Goal: Download file/media

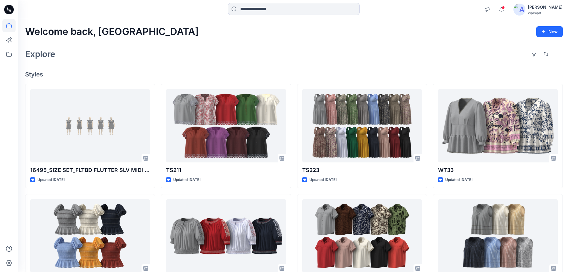
click at [553, 10] on div "[PERSON_NAME]" at bounding box center [545, 7] width 35 height 7
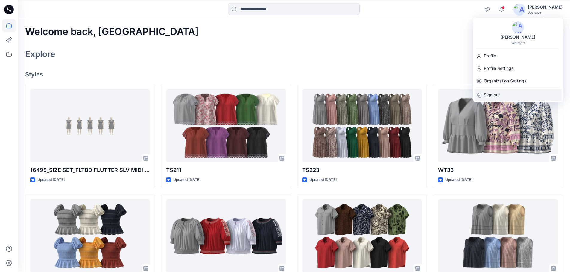
click at [488, 94] on p "Sign out" at bounding box center [492, 94] width 16 height 11
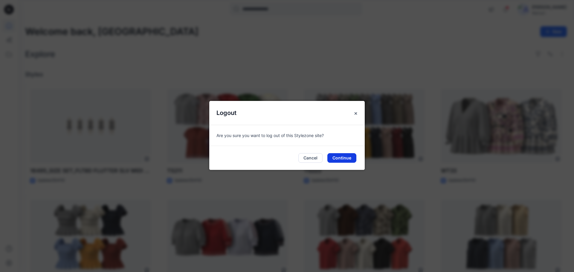
click at [346, 159] on button "Continue" at bounding box center [341, 158] width 29 height 10
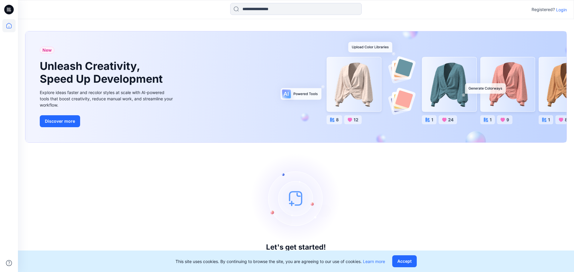
click at [563, 10] on p "Login" at bounding box center [561, 10] width 11 height 6
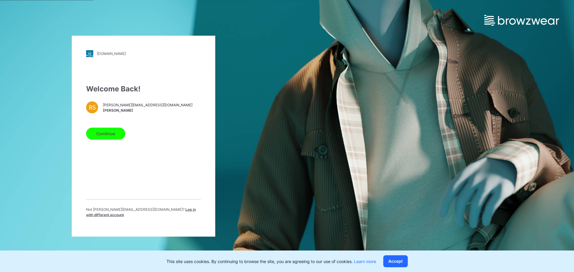
click at [165, 212] on span "Log in with different account" at bounding box center [141, 212] width 110 height 10
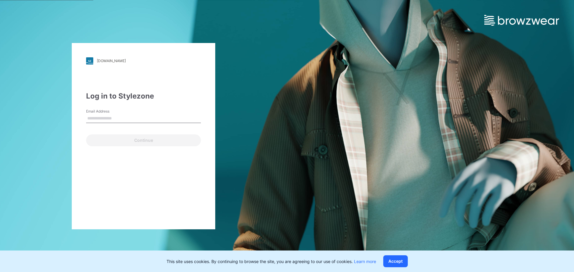
type input "**********"
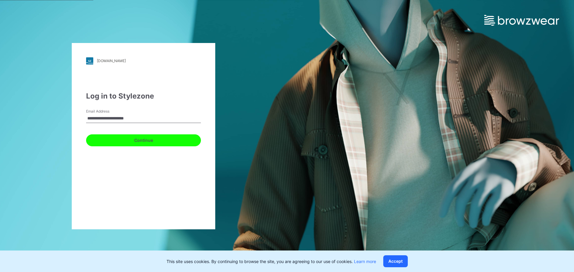
click at [129, 142] on button "Continue" at bounding box center [143, 141] width 115 height 12
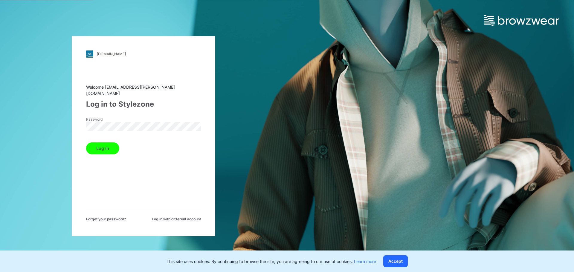
click at [109, 145] on button "Log in" at bounding box center [102, 149] width 33 height 12
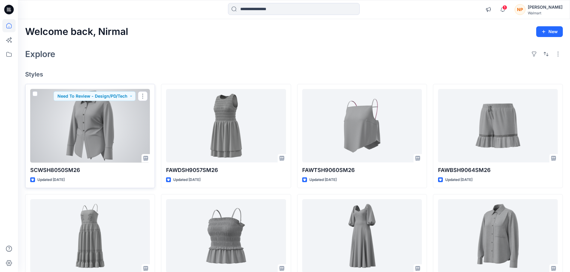
click at [109, 116] on div at bounding box center [90, 126] width 120 height 74
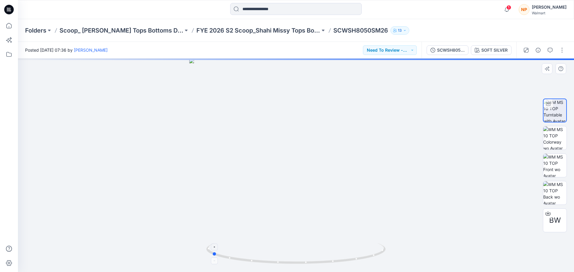
drag, startPoint x: 348, startPoint y: 262, endPoint x: 263, endPoint y: 251, distance: 85.1
click at [263, 251] on icon at bounding box center [296, 254] width 181 height 22
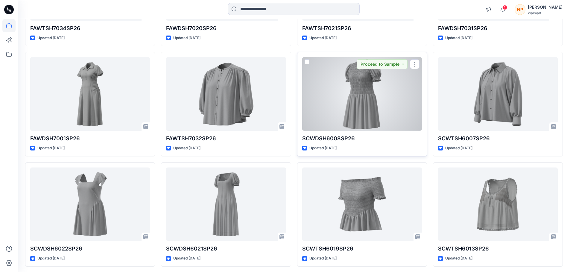
scroll to position [1159, 0]
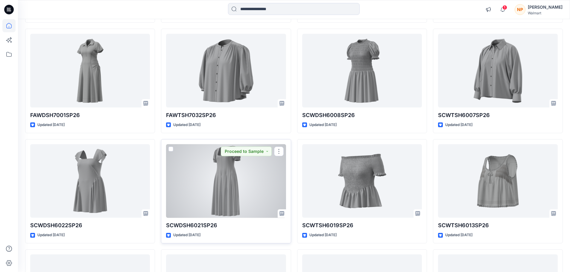
click at [217, 199] on div at bounding box center [226, 181] width 120 height 74
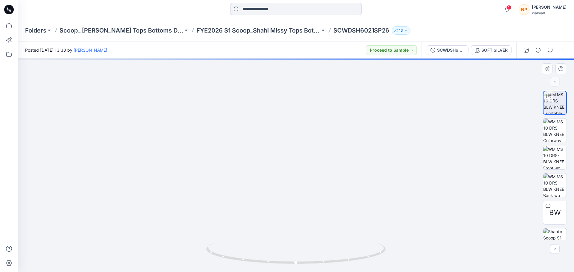
drag, startPoint x: 298, startPoint y: 94, endPoint x: 299, endPoint y: 164, distance: 70.6
click at [299, 164] on img at bounding box center [296, 141] width 450 height 261
click at [551, 215] on span "BW" at bounding box center [555, 213] width 12 height 11
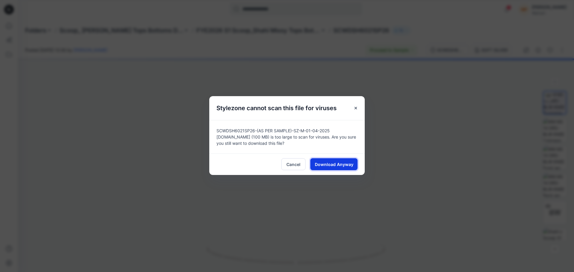
click at [328, 161] on span "Download Anyway" at bounding box center [334, 164] width 39 height 6
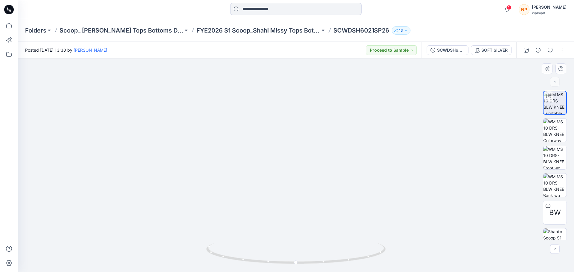
drag, startPoint x: 306, startPoint y: 209, endPoint x: 308, endPoint y: 128, distance: 81.1
click at [308, 129] on img at bounding box center [296, 103] width 503 height 339
drag, startPoint x: 315, startPoint y: 222, endPoint x: 322, endPoint y: 244, distance: 23.1
click at [322, 246] on div at bounding box center [296, 166] width 556 height 214
drag, startPoint x: 304, startPoint y: 144, endPoint x: 312, endPoint y: 177, distance: 33.7
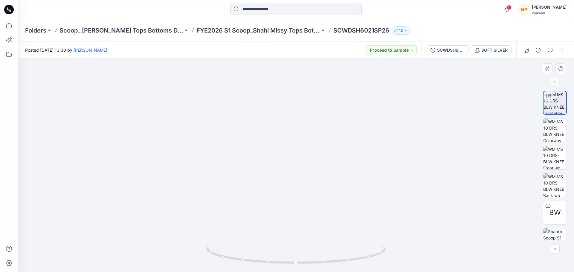
click at [312, 177] on img at bounding box center [296, 132] width 503 height 281
drag, startPoint x: 360, startPoint y: 31, endPoint x: 375, endPoint y: 33, distance: 15.1
click at [375, 33] on p "SCWDSH6021SP26" at bounding box center [361, 30] width 56 height 8
click at [440, 28] on div "Folders Scoop_ Shahi Missy Tops Bottoms Dresses FYE2026 S1 Scoop_Shahi Missy To…" at bounding box center [272, 30] width 495 height 8
click at [412, 51] on button "Proceed to Sample" at bounding box center [391, 50] width 51 height 10
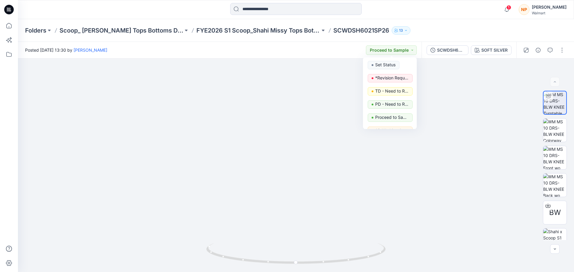
click at [440, 34] on div "Folders Scoop_ Shahi Missy Tops Bottoms Dresses FYE2026 S1 Scoop_Shahi Missy To…" at bounding box center [272, 30] width 495 height 8
